Goal: Task Accomplishment & Management: Complete application form

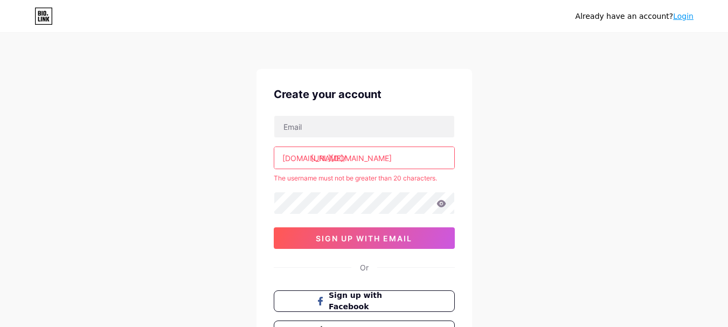
click at [433, 160] on input "[URL][DOMAIN_NAME]" at bounding box center [364, 158] width 180 height 22
click at [439, 157] on input "[URL][DOMAIN_NAME]" at bounding box center [364, 158] width 180 height 22
type input "h"
click at [430, 156] on input "text" at bounding box center [364, 158] width 180 height 22
paste input "https//[DOMAIN_NAME][URL]"
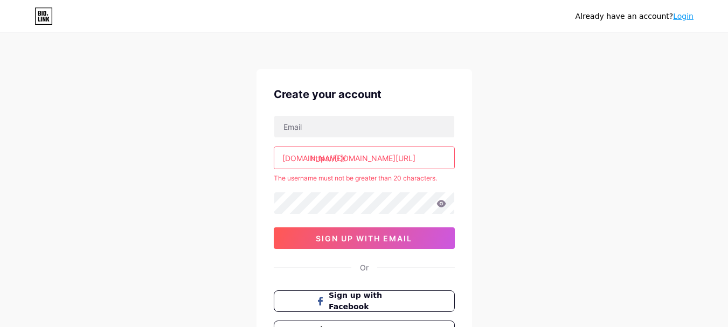
scroll to position [0, 14]
type input "https//[DOMAIN_NAME][URL]"
drag, startPoint x: 436, startPoint y: 158, endPoint x: 219, endPoint y: 67, distance: 235.1
click at [219, 67] on div "Already have an account? Login Create your account [DOMAIN_NAME]/ https//[DOMAI…" at bounding box center [364, 213] width 728 height 426
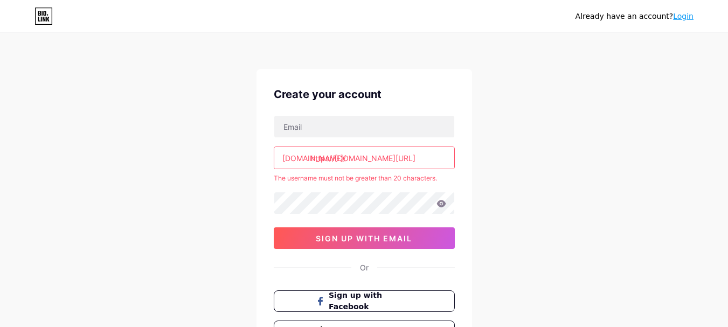
click at [368, 265] on div "Or" at bounding box center [364, 267] width 9 height 11
drag, startPoint x: 382, startPoint y: 274, endPoint x: 374, endPoint y: 272, distance: 8.2
click at [374, 272] on div "Create your account [DOMAIN_NAME]/ https//[DOMAIN_NAME][URL] The username must …" at bounding box center [363, 214] width 215 height 290
click at [376, 261] on div "Create your account [DOMAIN_NAME]/ https//[DOMAIN_NAME][URL] The username must …" at bounding box center [363, 214] width 215 height 290
click at [561, 244] on div "Already have an account? Login Create your account [DOMAIN_NAME]/ https//[DOMAI…" at bounding box center [364, 213] width 728 height 426
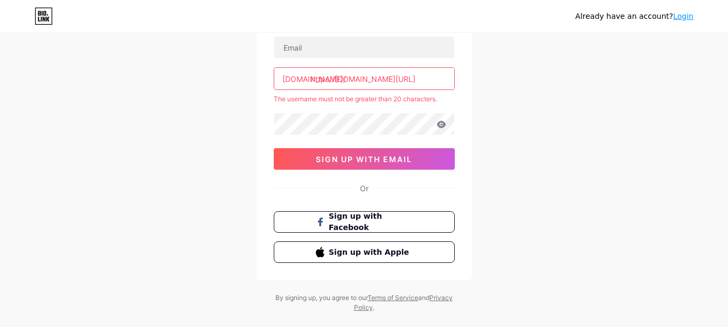
scroll to position [78, 0]
